Goal: Information Seeking & Learning: Learn about a topic

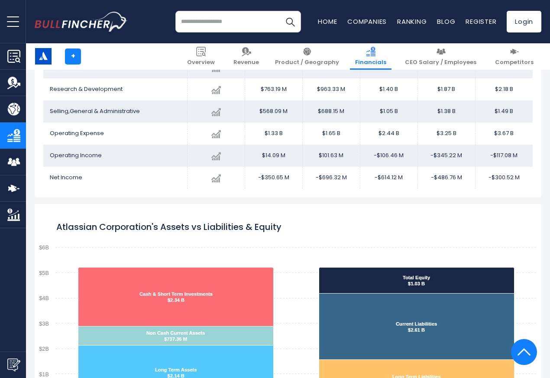
scroll to position [207, 0]
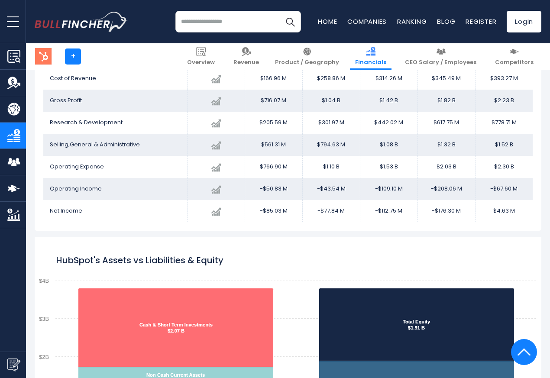
scroll to position [590, 0]
